Goal: Task Accomplishment & Management: Complete application form

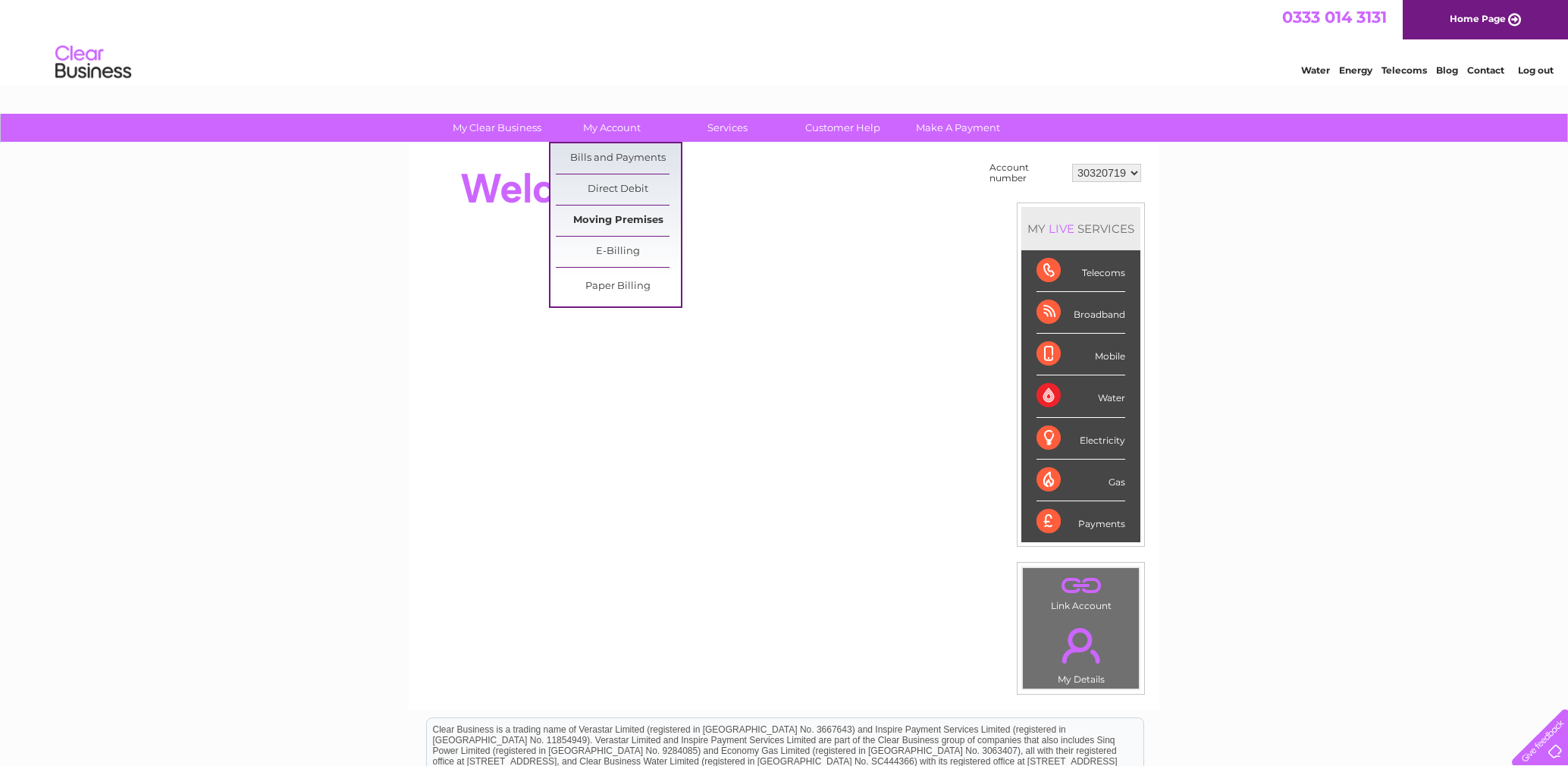
click at [620, 219] on link "Moving Premises" at bounding box center [618, 221] width 125 height 31
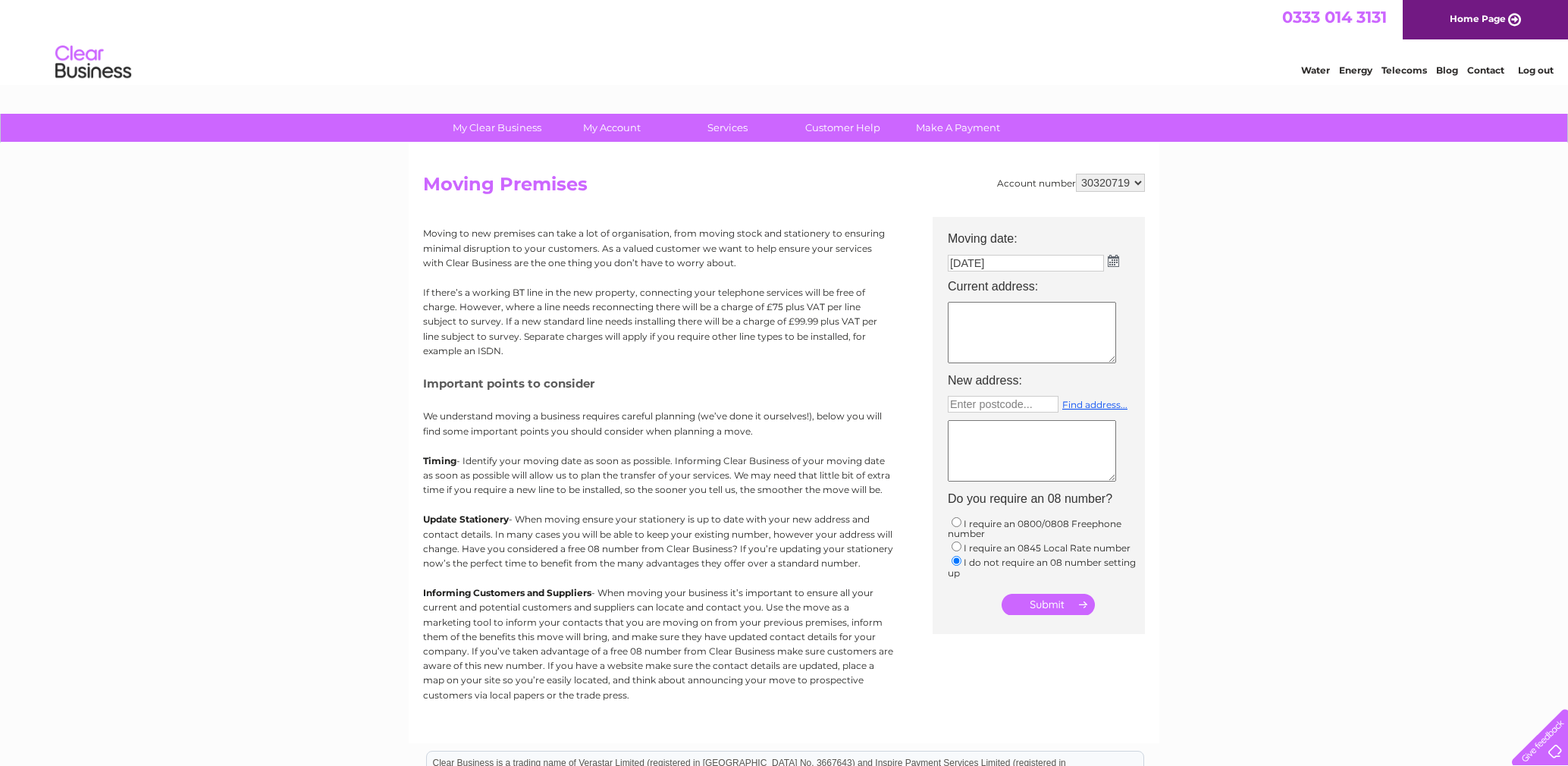
click at [1025, 322] on textarea at bounding box center [1031, 333] width 168 height 62
type textarea "wa8 7ae unit 8 apollo park"
type input "WA80YQ"
click at [1078, 403] on link "Find address..." at bounding box center [1095, 403] width 66 height 11
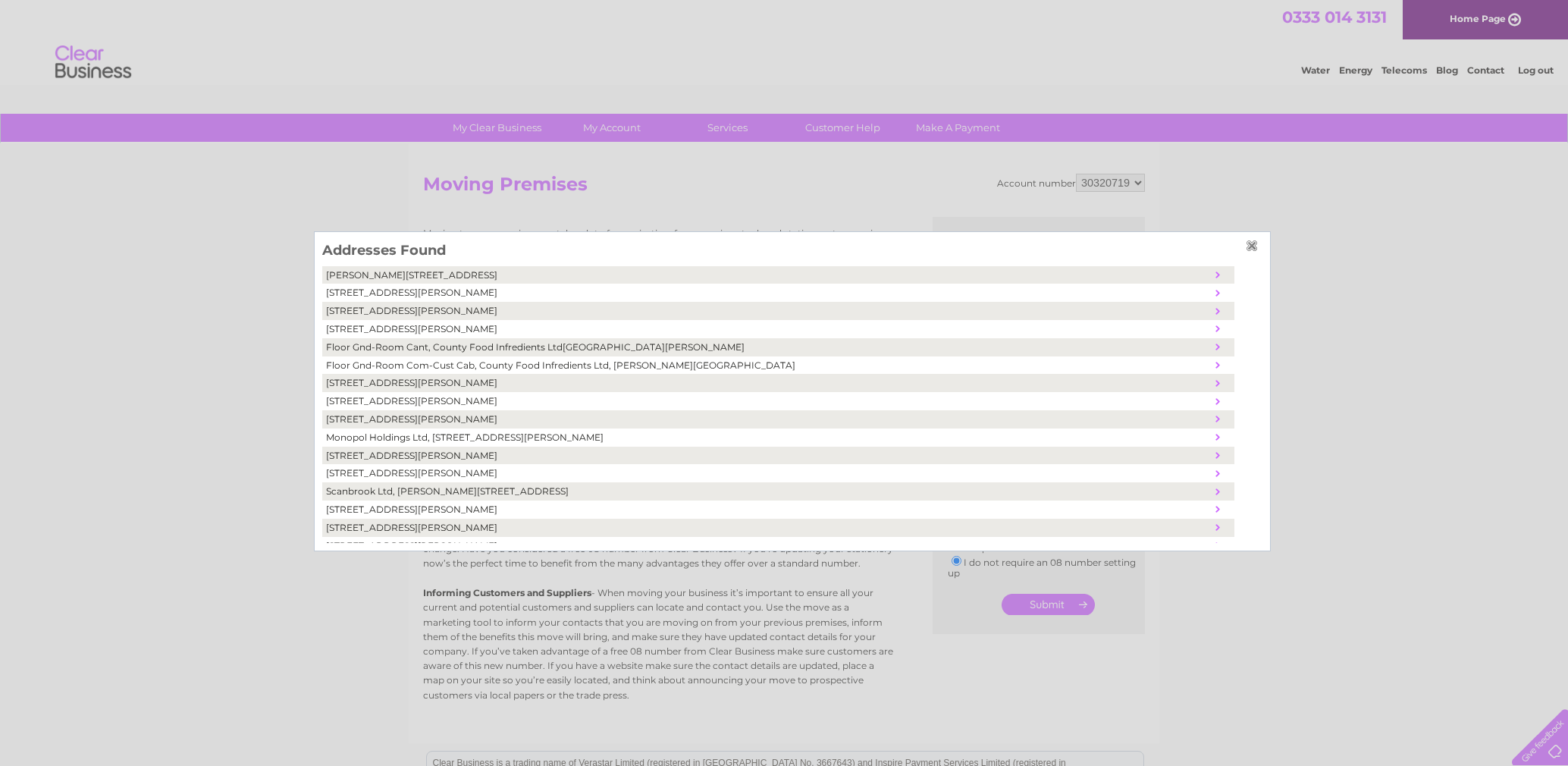
scroll to position [6, 0]
click at [416, 462] on td "Unit 15, Oakley House, Dennis Road, Widnes, United Kingdom, WA8 0YQ" at bounding box center [767, 467] width 890 height 18
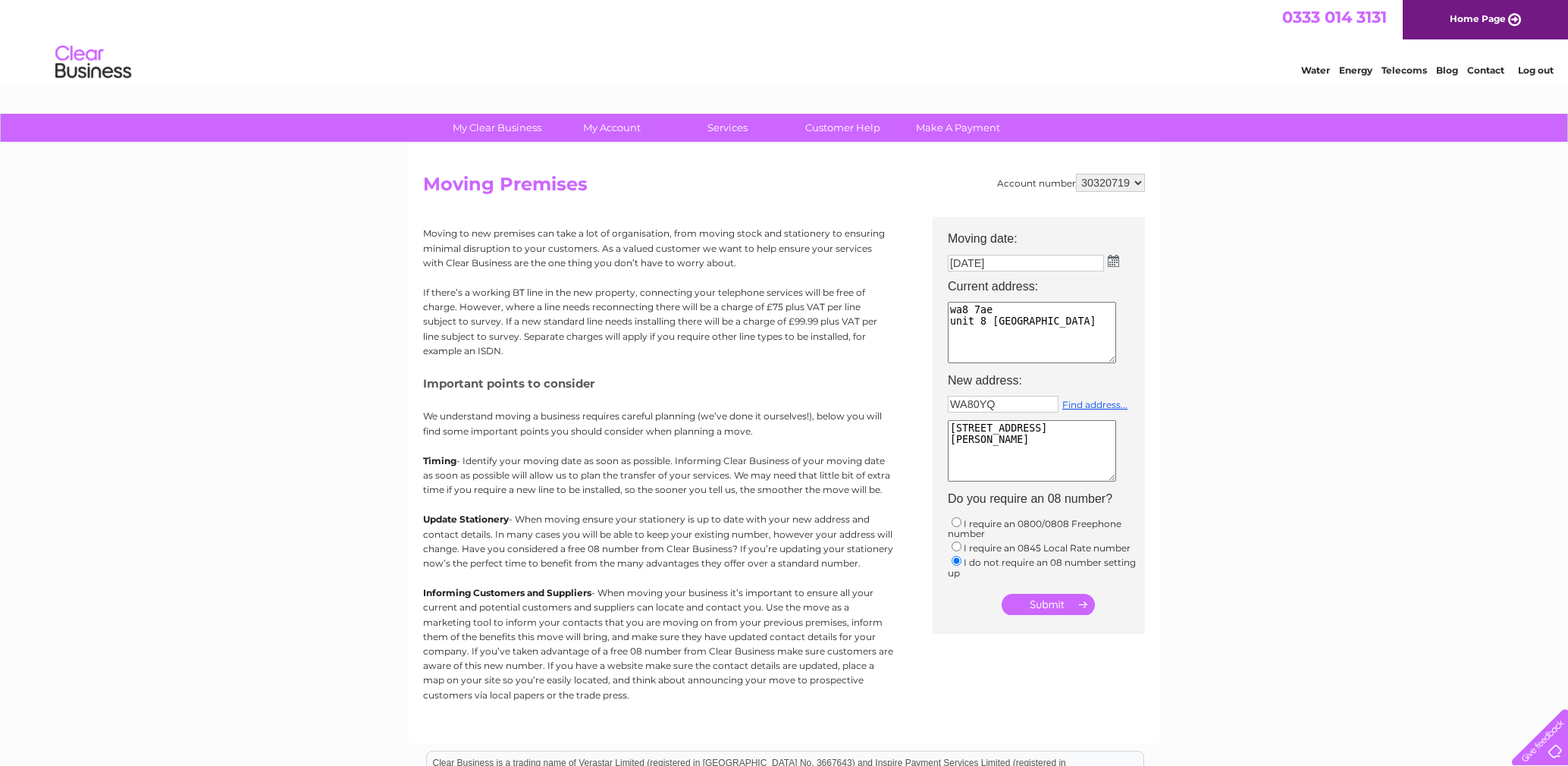
click at [987, 424] on textarea "Unit 15 Oakley House Dennis Road Widnes United Kingdom WA8 0YQ" at bounding box center [1031, 451] width 168 height 62
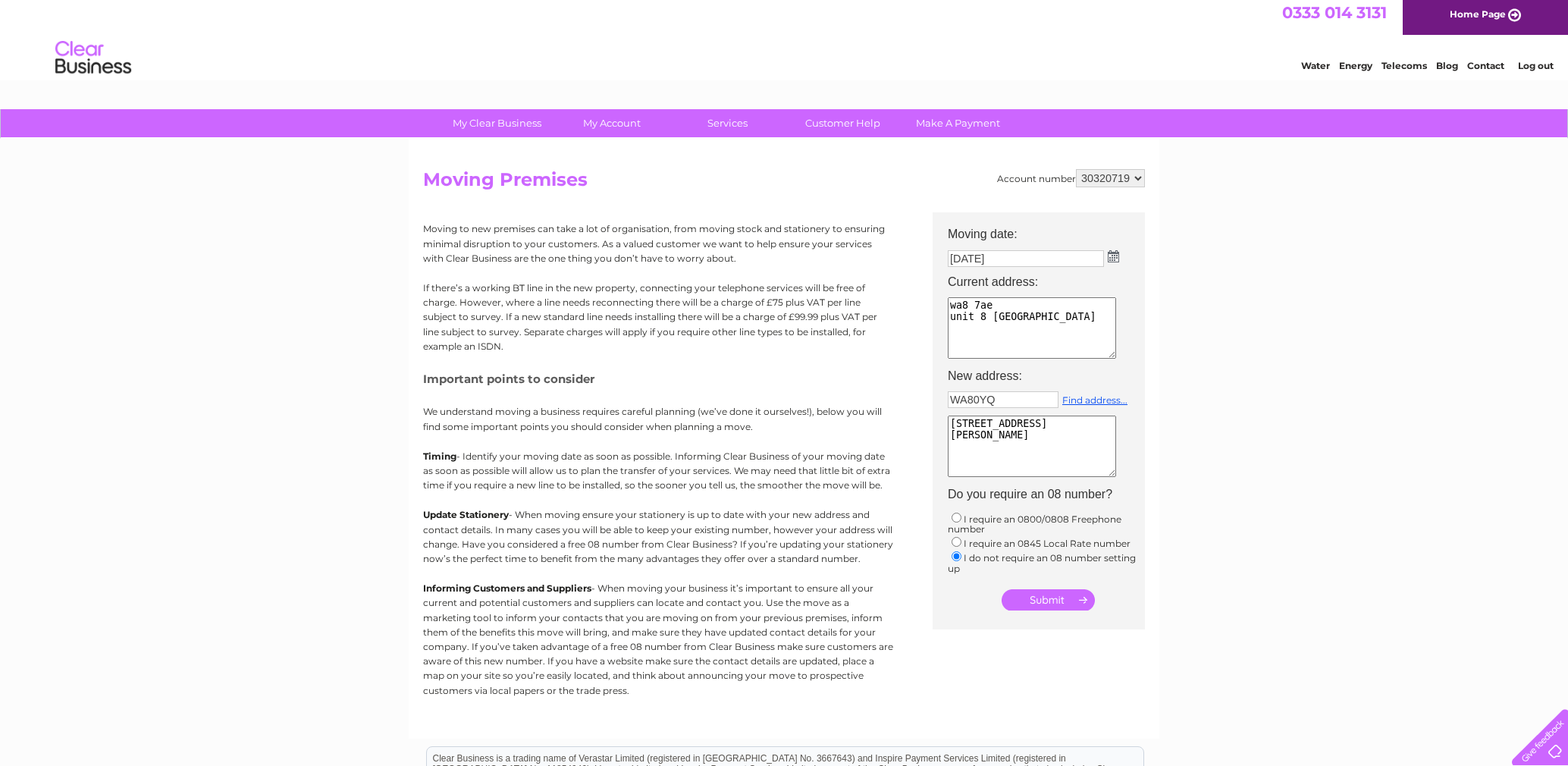
scroll to position [4, 0]
type textarea "Unit 17 Oakley House Dennis Road Widnes United Kingdom WA8 0YQ"
click at [1057, 594] on input "submit" at bounding box center [1048, 600] width 93 height 21
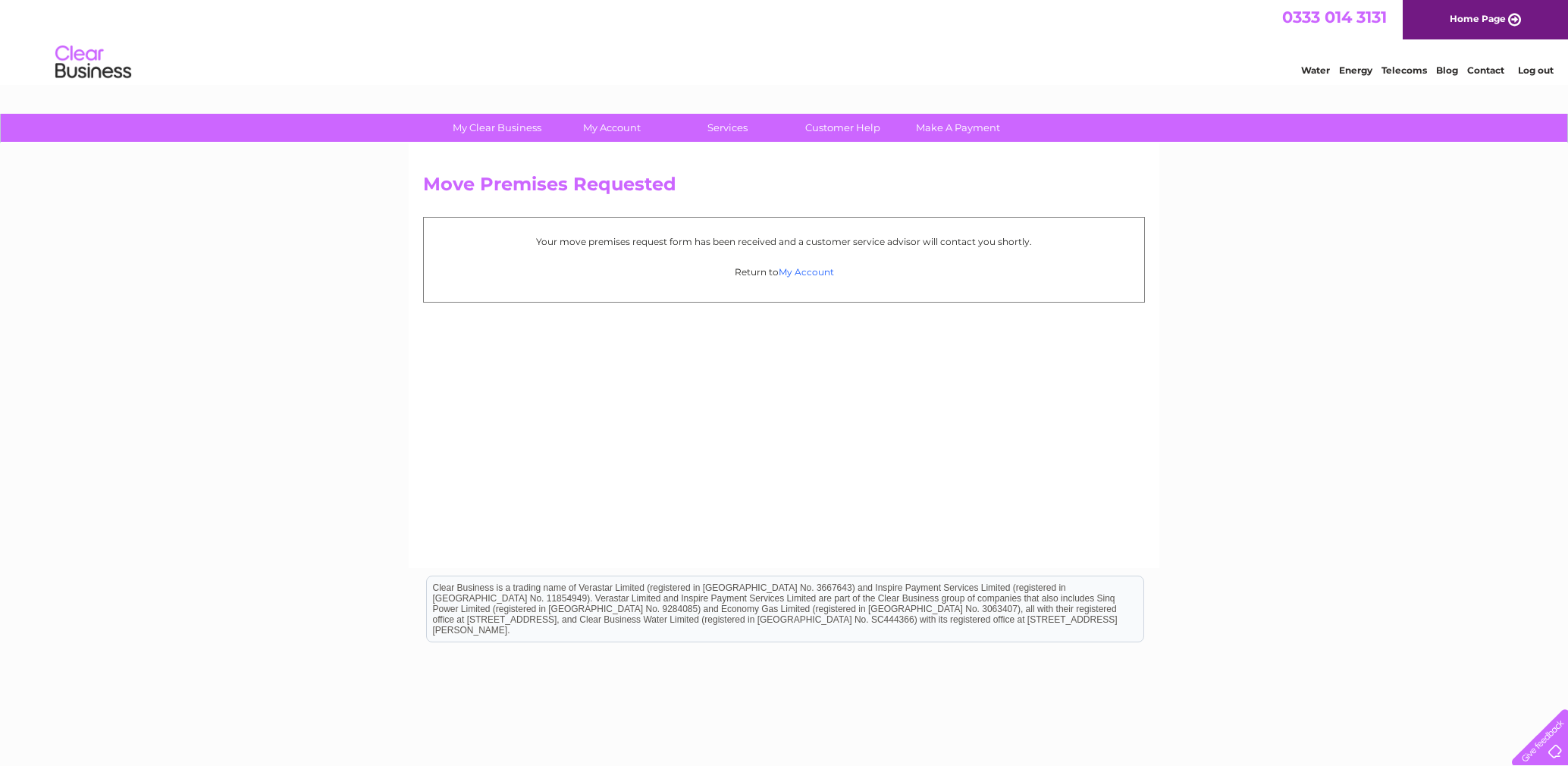
click at [807, 267] on link "My Account" at bounding box center [807, 271] width 56 height 11
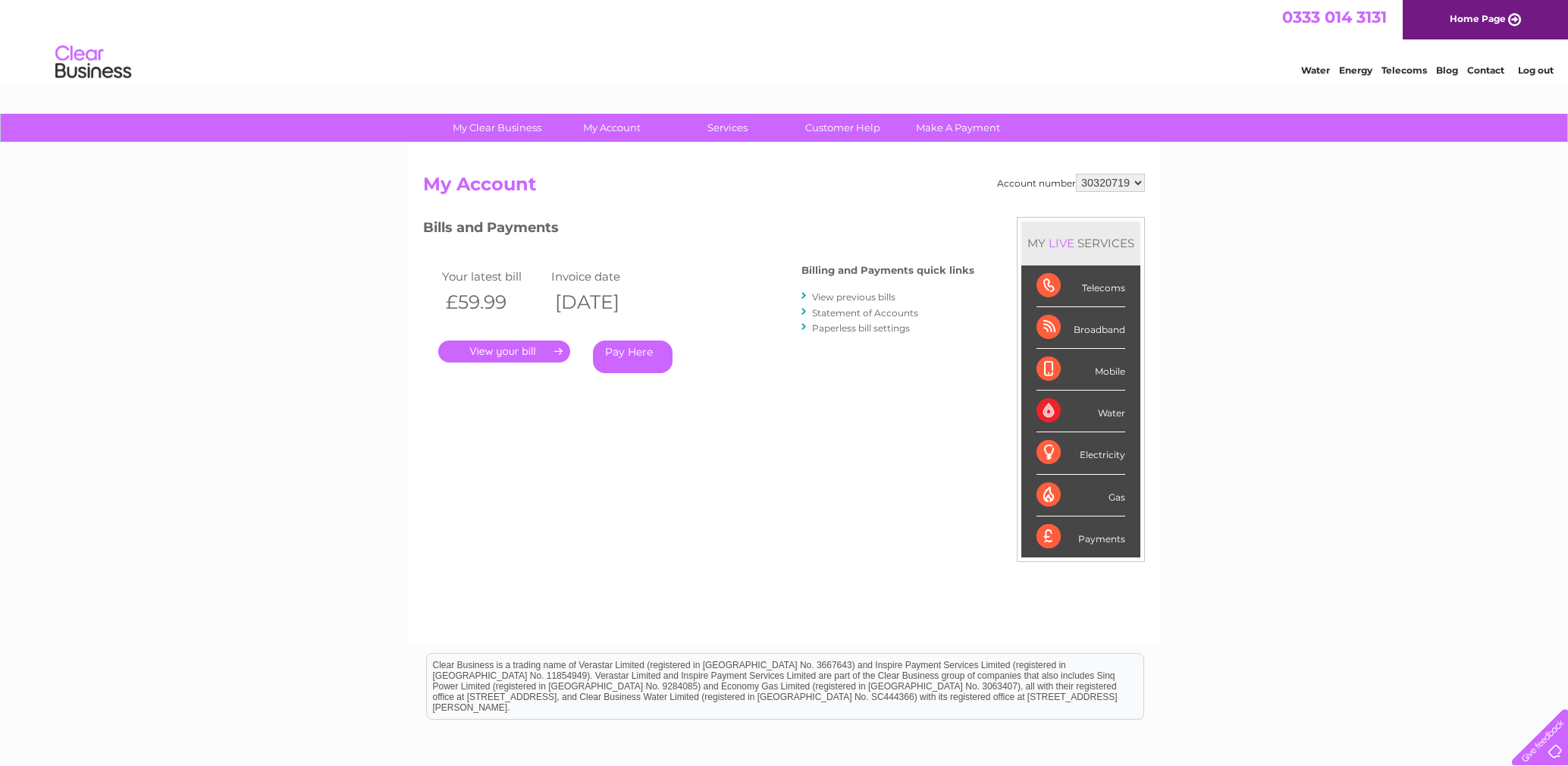
click at [290, 40] on div "Water Energy Telecoms Blog Contact Log out" at bounding box center [784, 65] width 1568 height 50
